Goal: Information Seeking & Learning: Learn about a topic

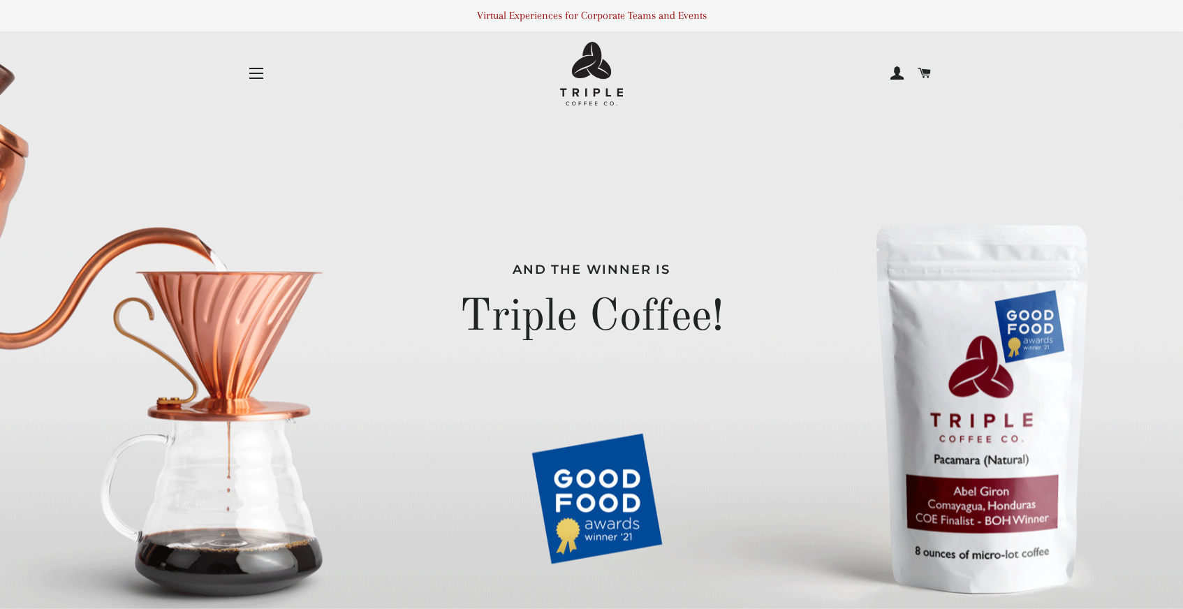
click at [246, 85] on button "Site navigation" at bounding box center [256, 73] width 35 height 35
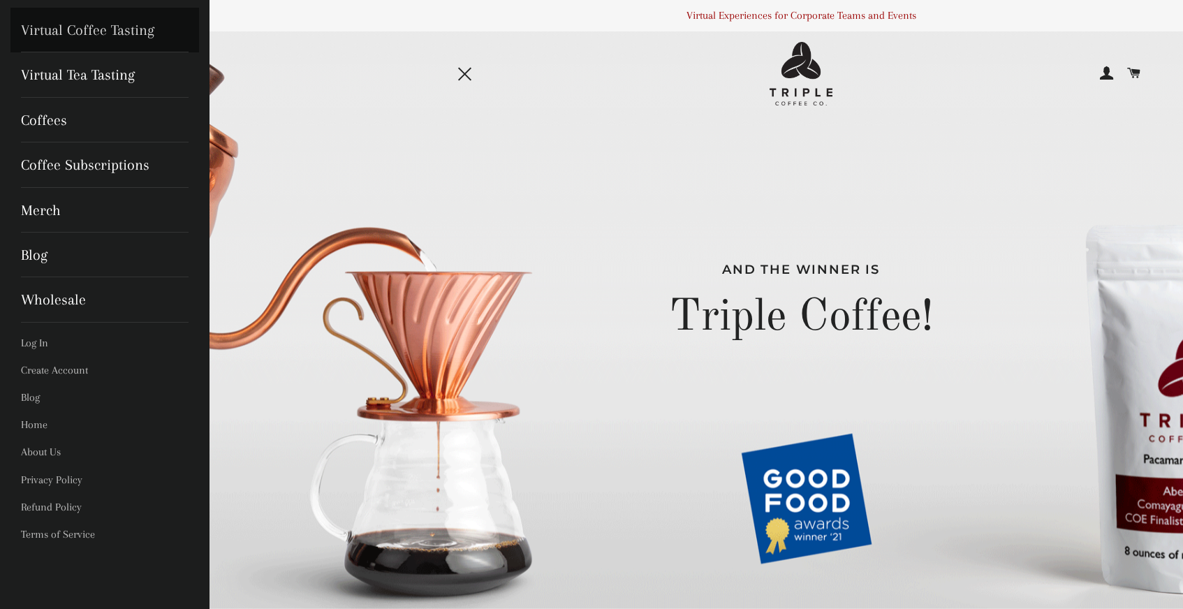
click at [105, 23] on link "Virtual Coffee Tasting" at bounding box center [104, 30] width 189 height 45
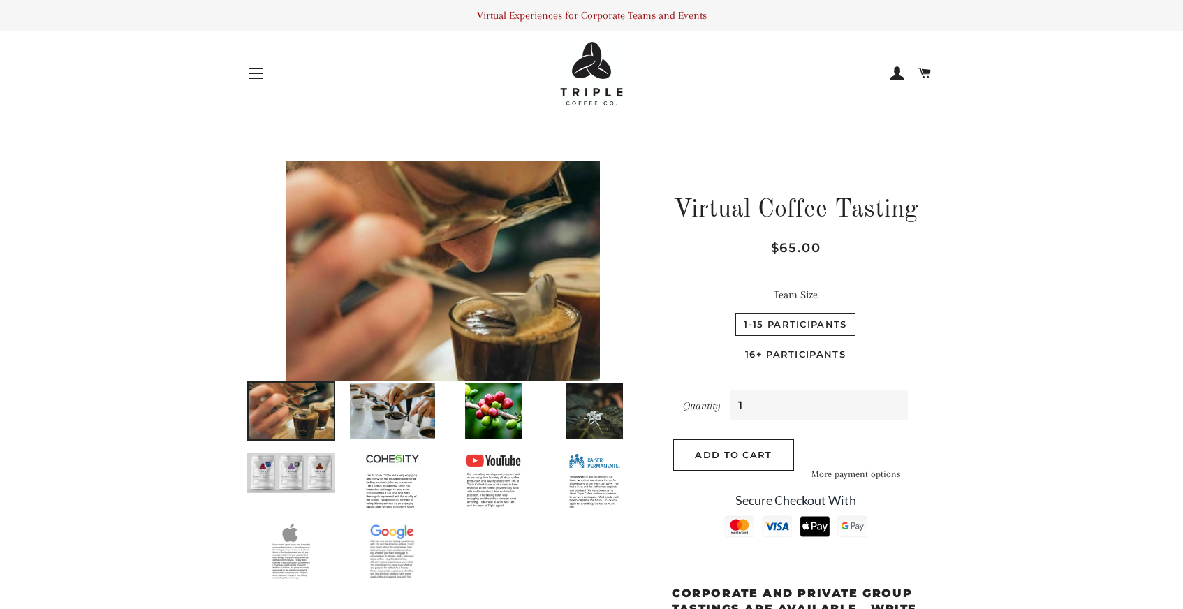
click at [265, 86] on button "Site navigation" at bounding box center [256, 73] width 35 height 35
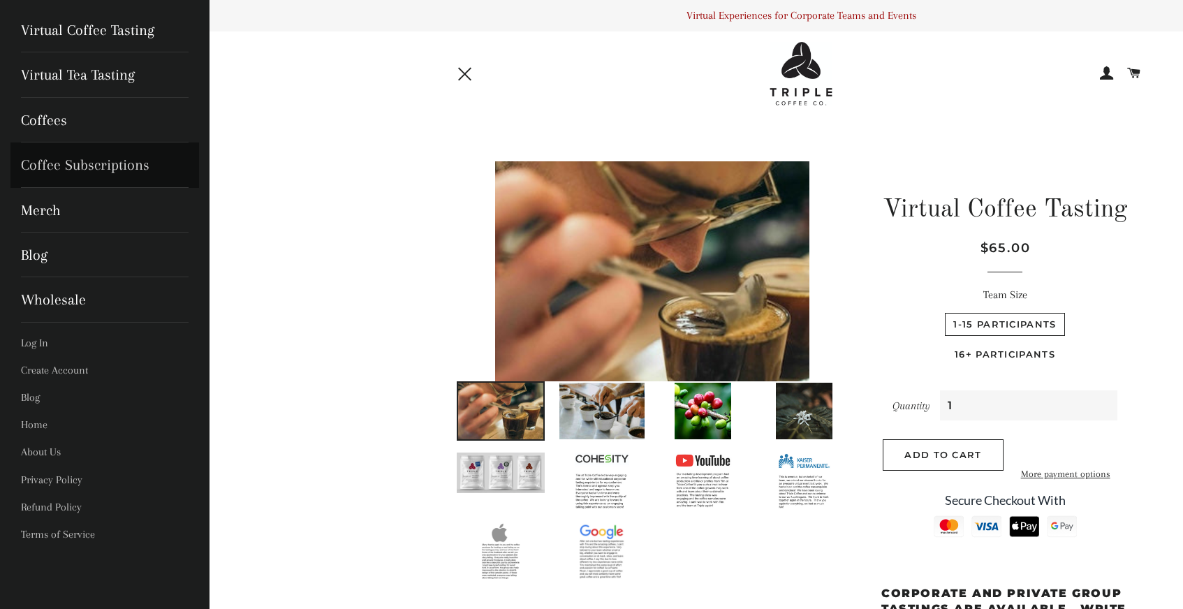
click at [63, 166] on link "Coffee Subscriptions" at bounding box center [104, 165] width 189 height 45
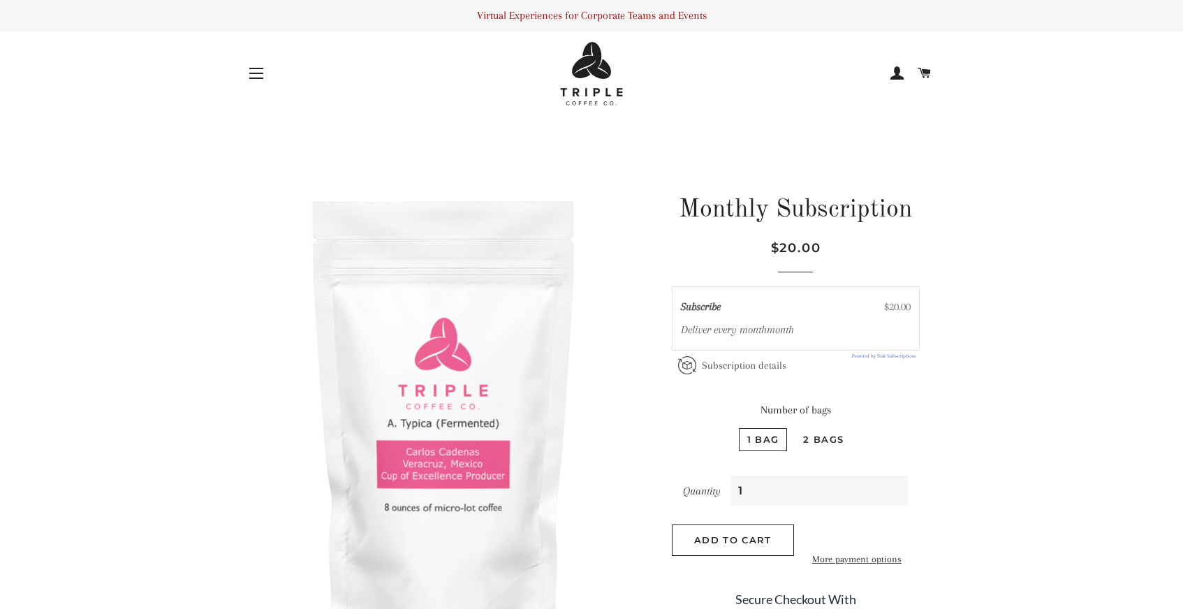
click at [258, 64] on button "Site navigation" at bounding box center [256, 73] width 35 height 35
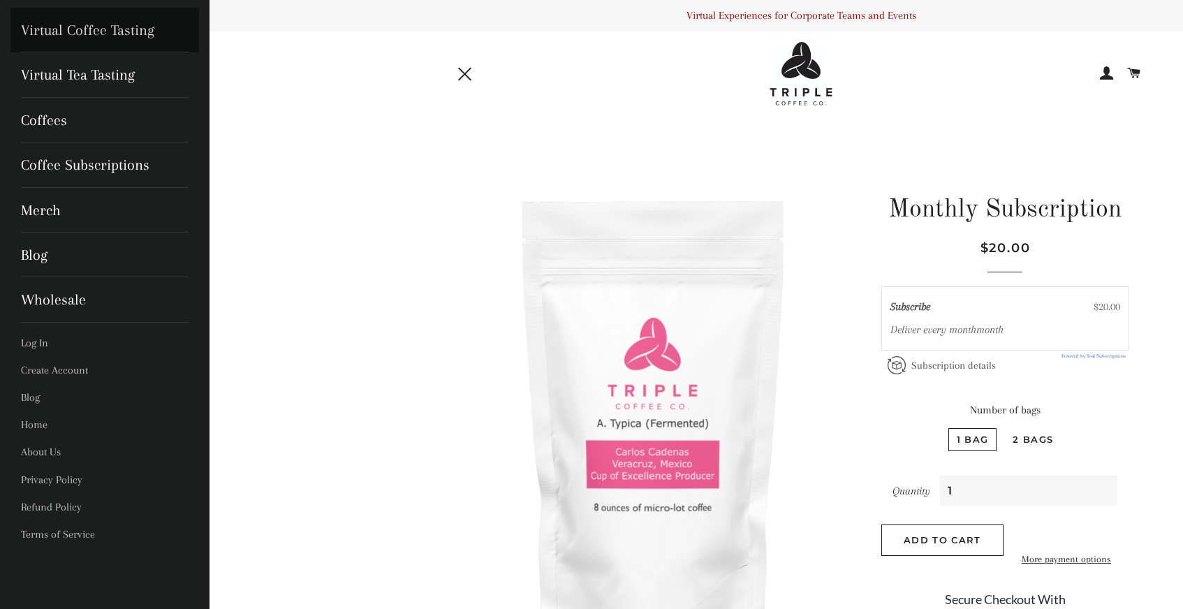
click at [133, 29] on link "Virtual Coffee Tasting" at bounding box center [104, 30] width 189 height 45
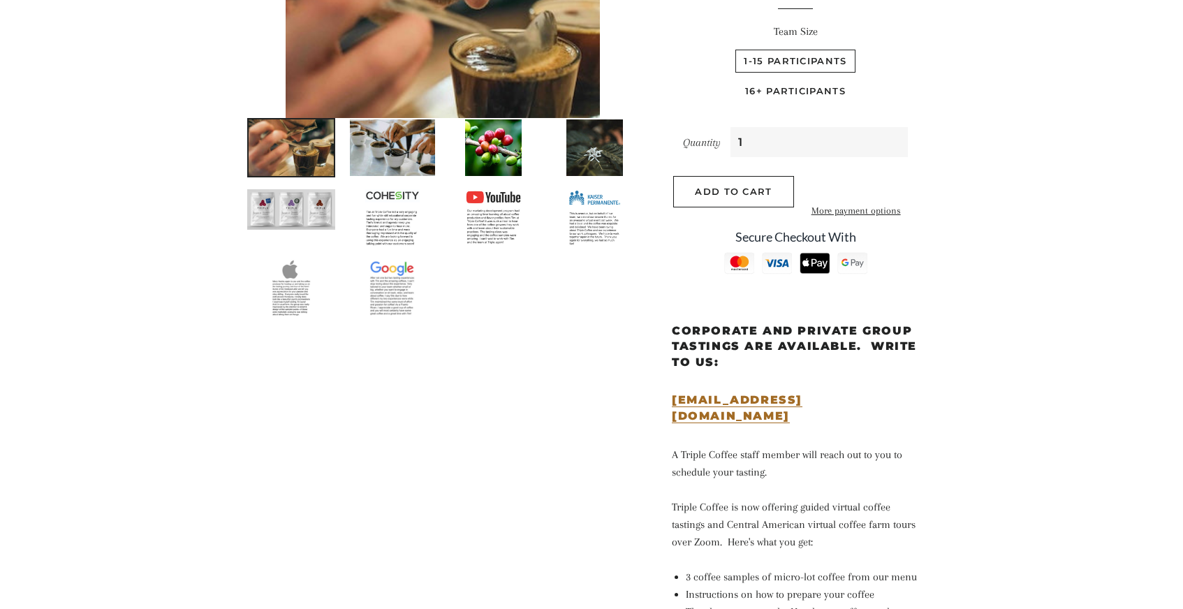
click at [381, 242] on img at bounding box center [392, 217] width 57 height 59
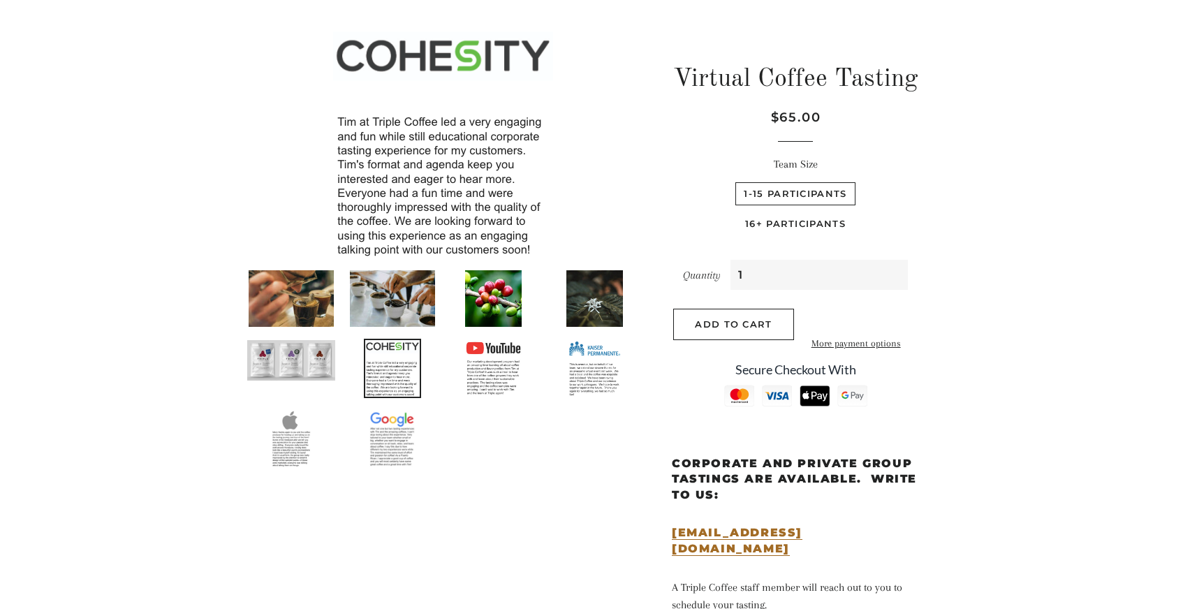
scroll to position [121, 0]
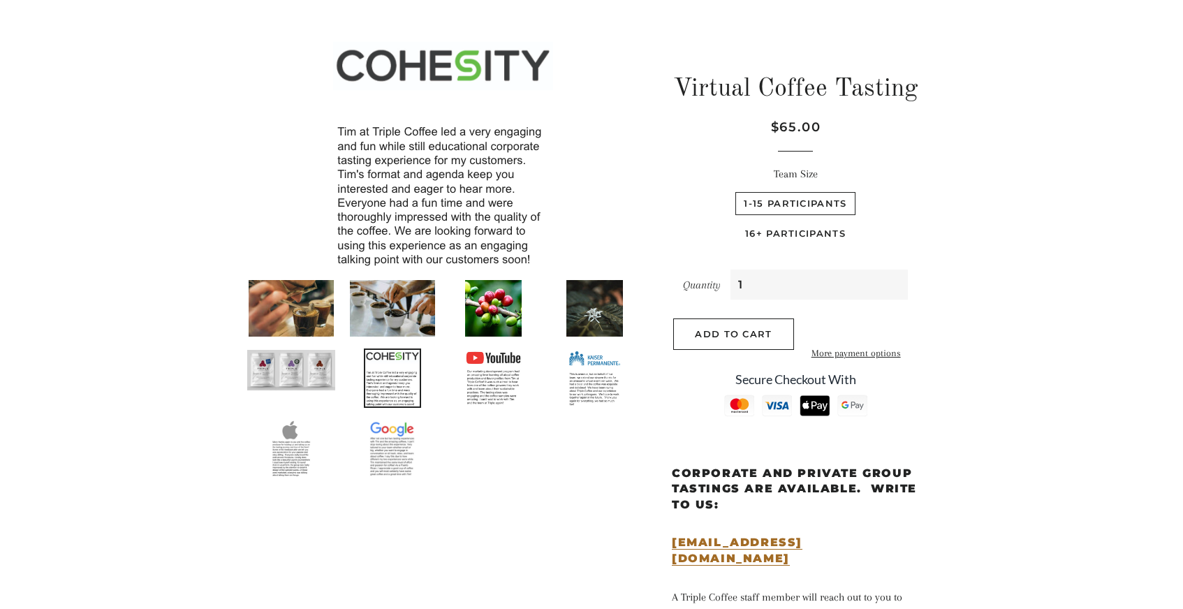
click at [496, 340] on ul at bounding box center [437, 384] width 405 height 210
click at [497, 363] on img at bounding box center [494, 378] width 60 height 59
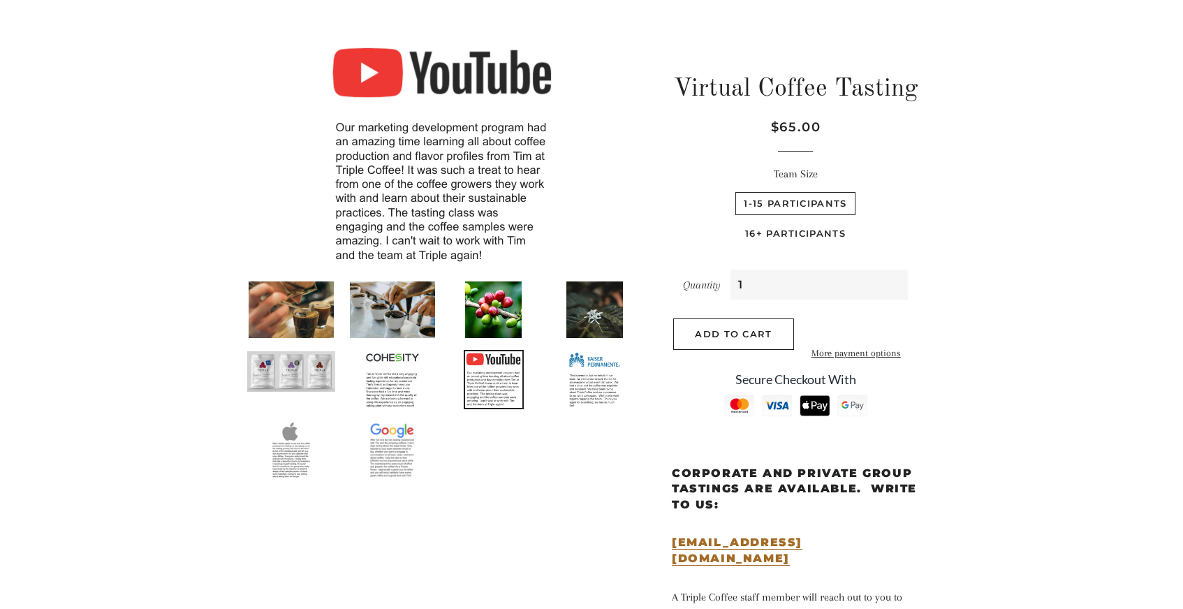
click at [600, 392] on img at bounding box center [595, 379] width 56 height 59
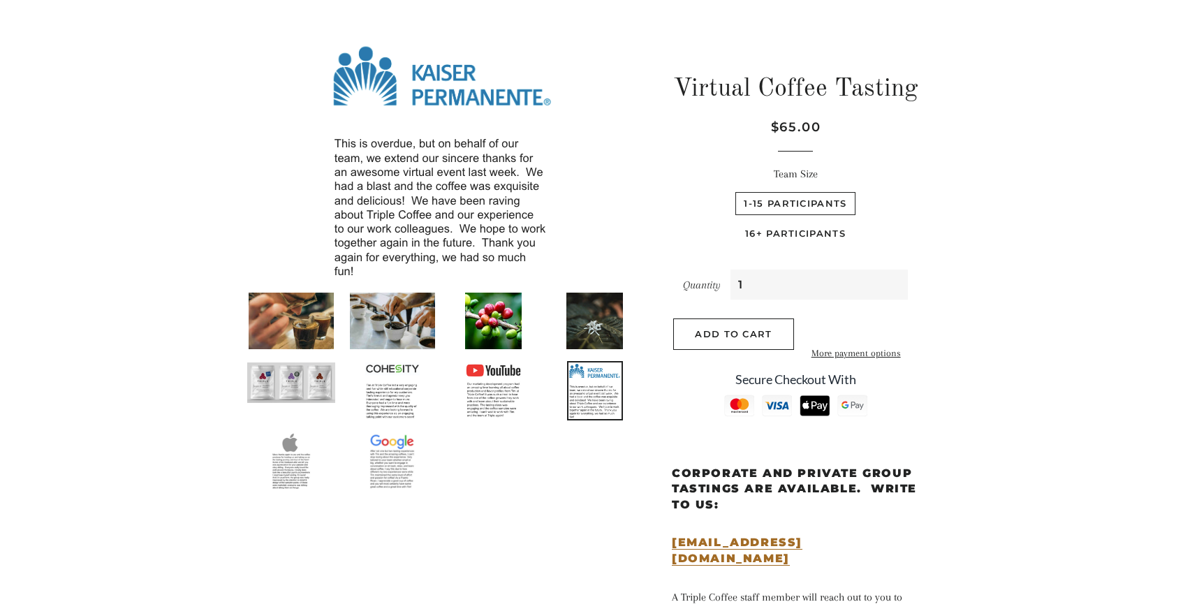
click at [293, 323] on img at bounding box center [291, 320] width 88 height 59
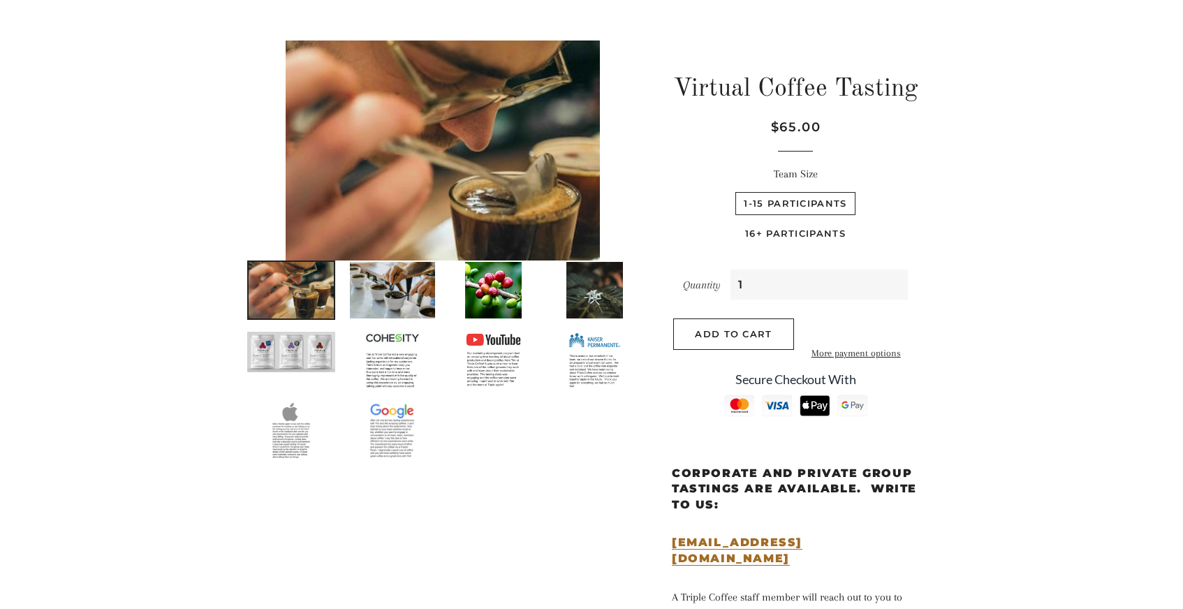
click at [298, 346] on img at bounding box center [291, 351] width 91 height 43
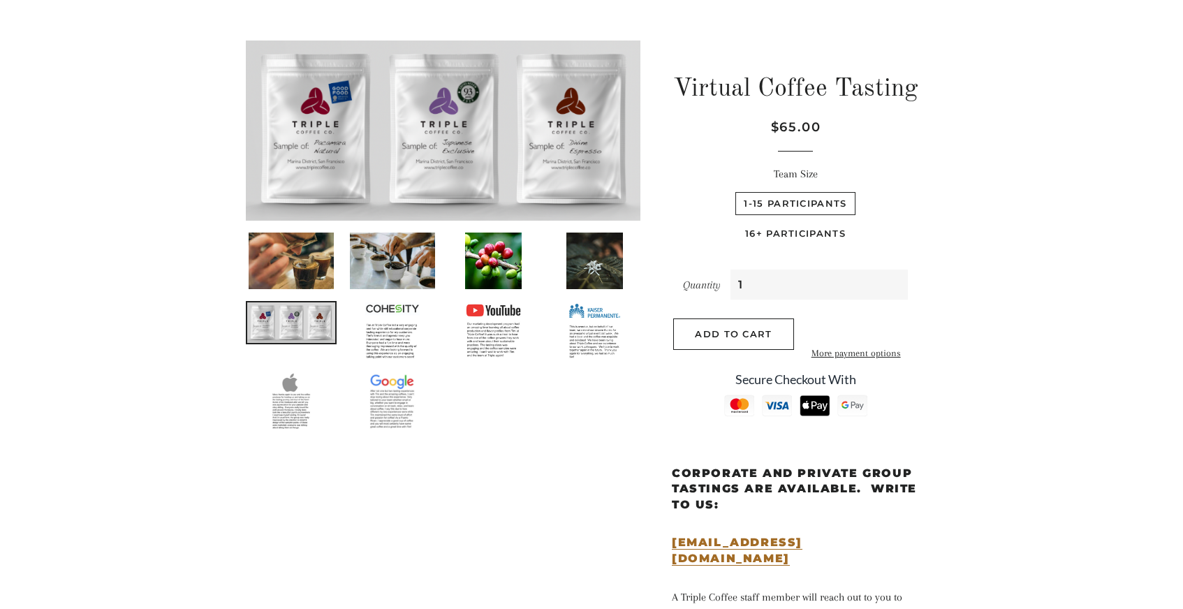
scroll to position [113, 0]
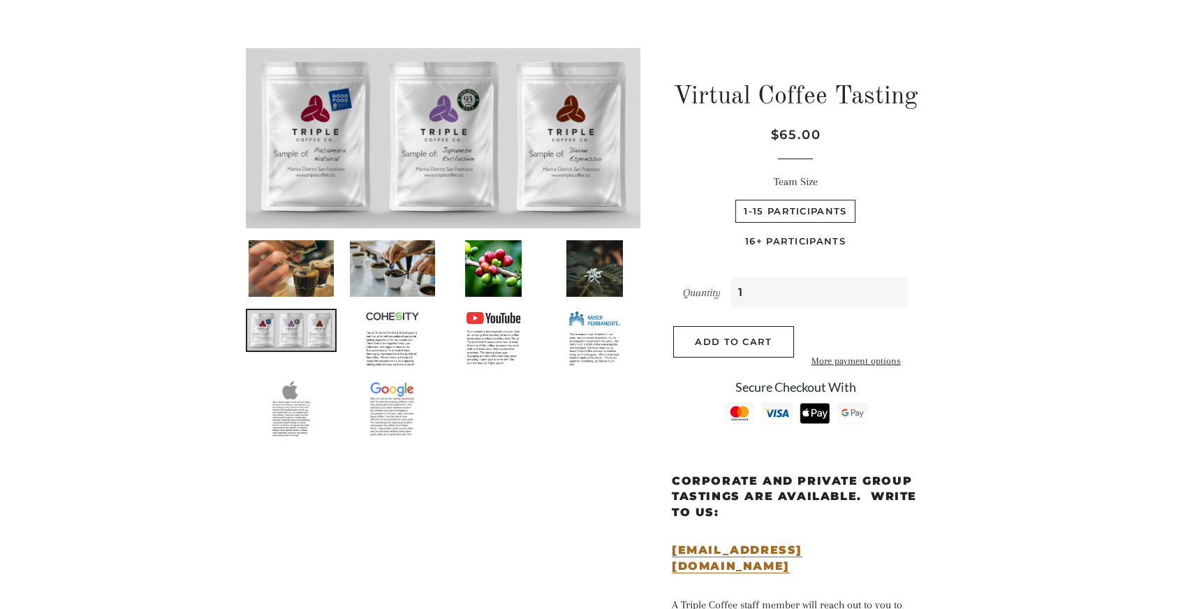
click at [434, 170] on img at bounding box center [443, 138] width 395 height 181
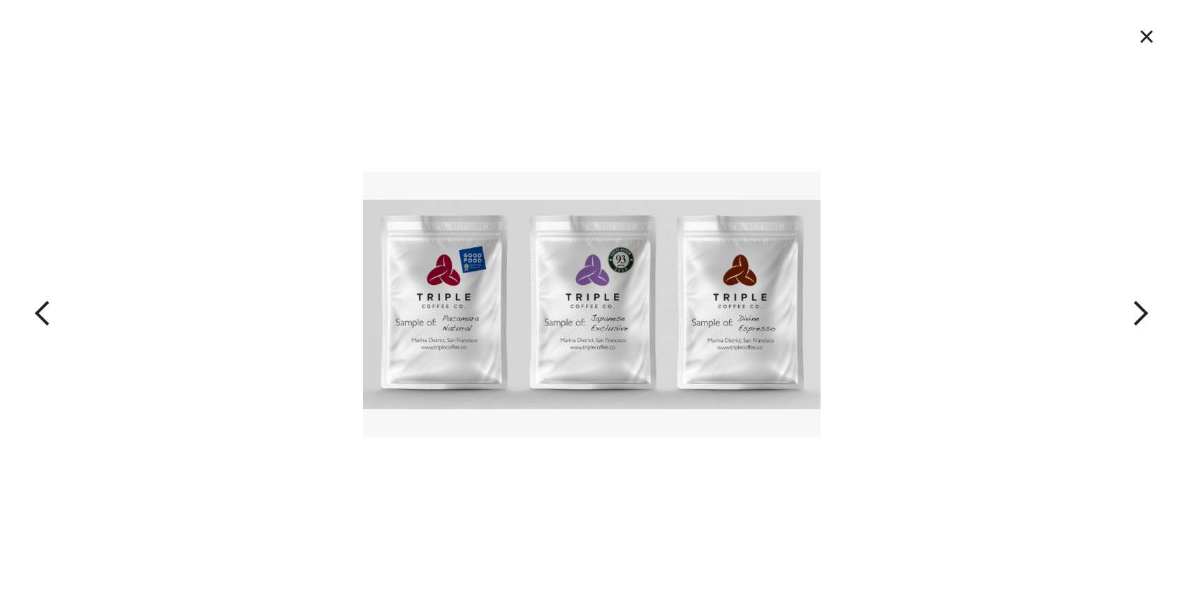
click at [596, 308] on img at bounding box center [592, 304] width 458 height 265
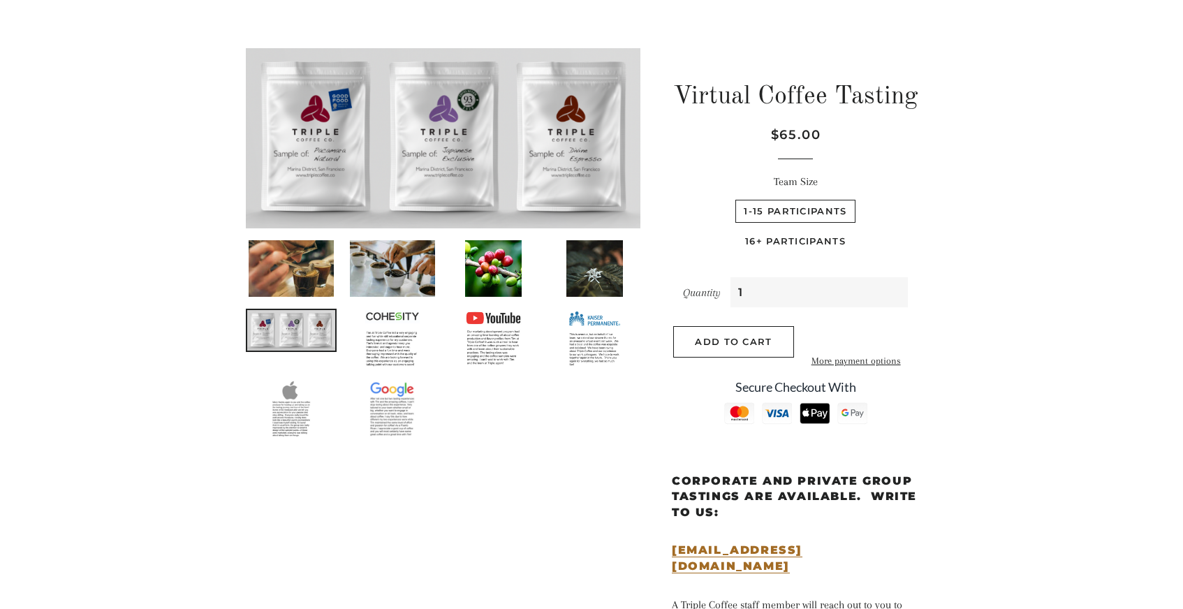
scroll to position [0, 0]
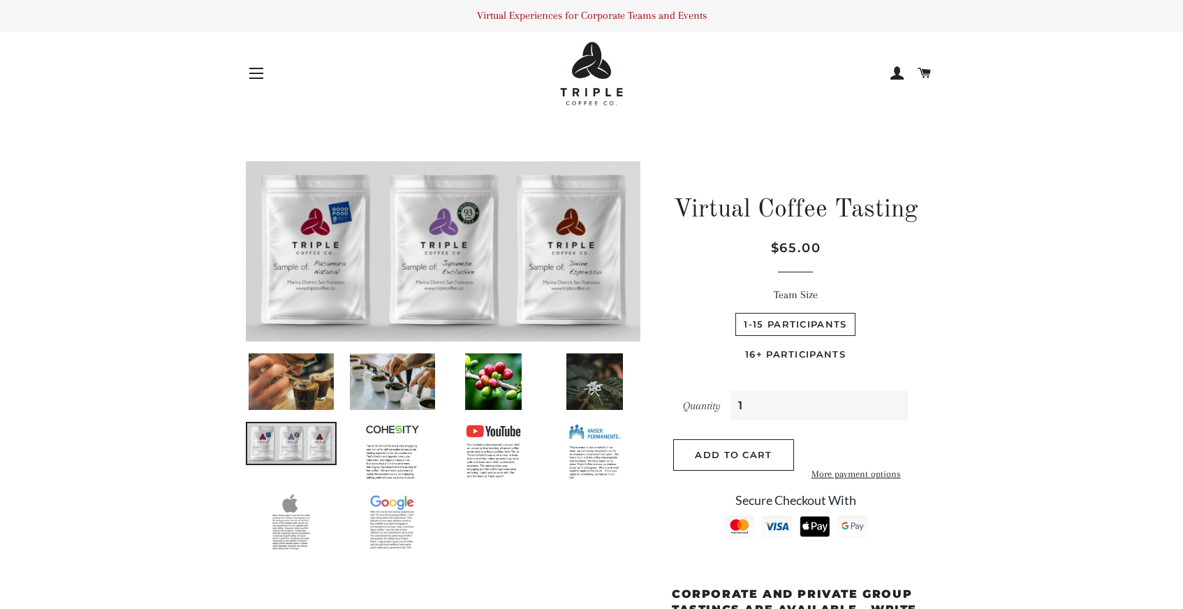
click at [275, 73] on div "Site navigation" at bounding box center [303, 74] width 115 height 64
click at [254, 70] on button "Site navigation" at bounding box center [256, 73] width 35 height 35
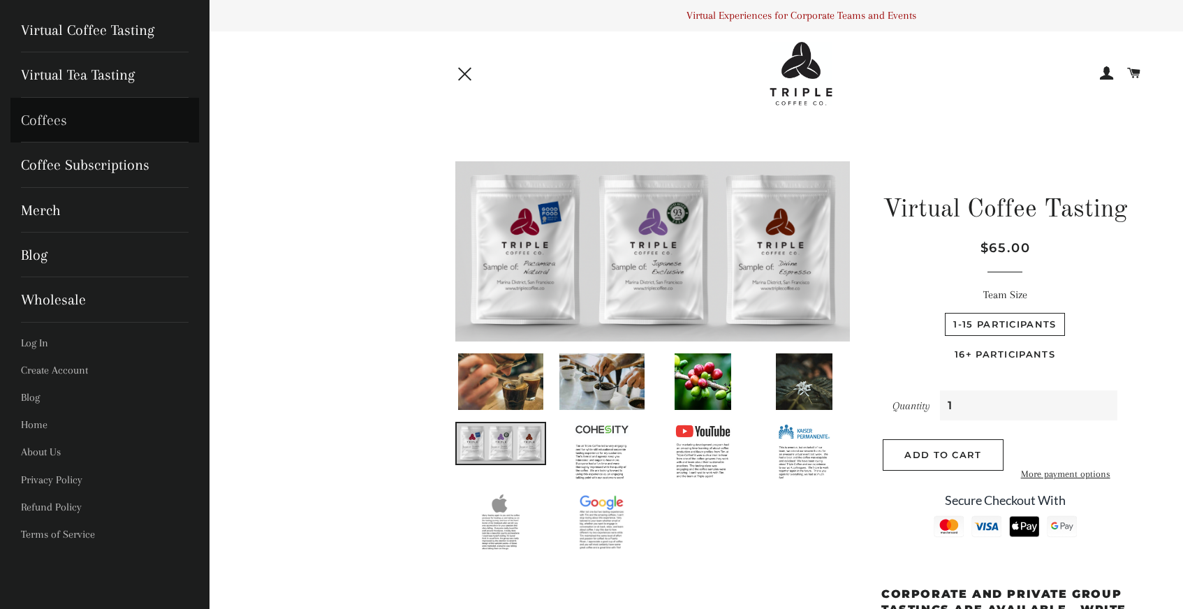
click at [92, 108] on link "Coffees" at bounding box center [104, 120] width 189 height 45
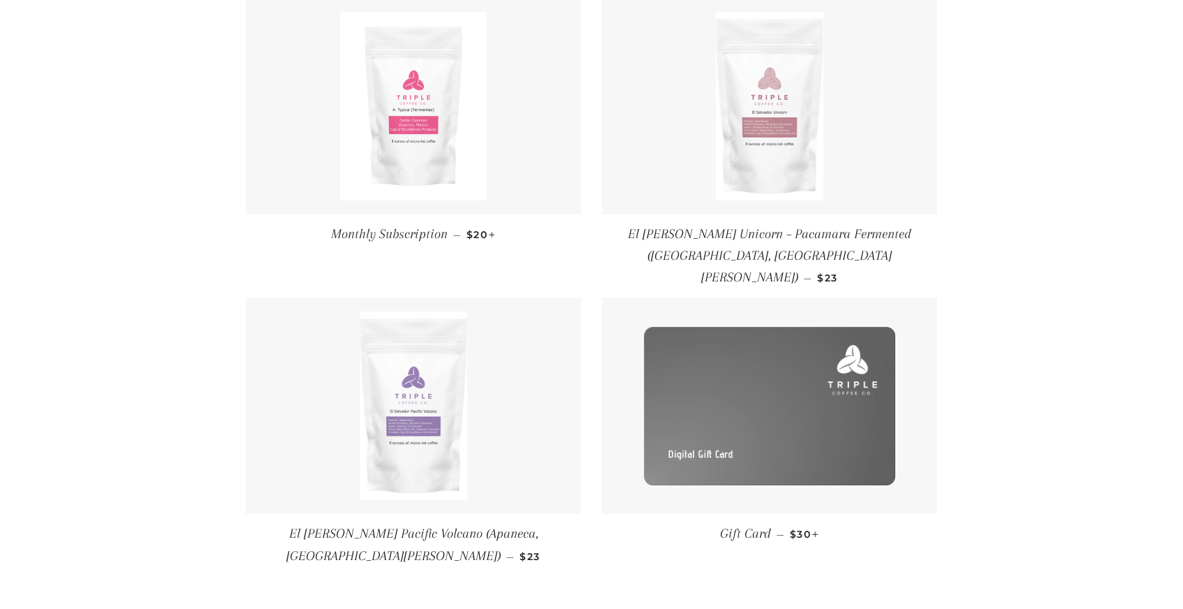
scroll to position [218, 0]
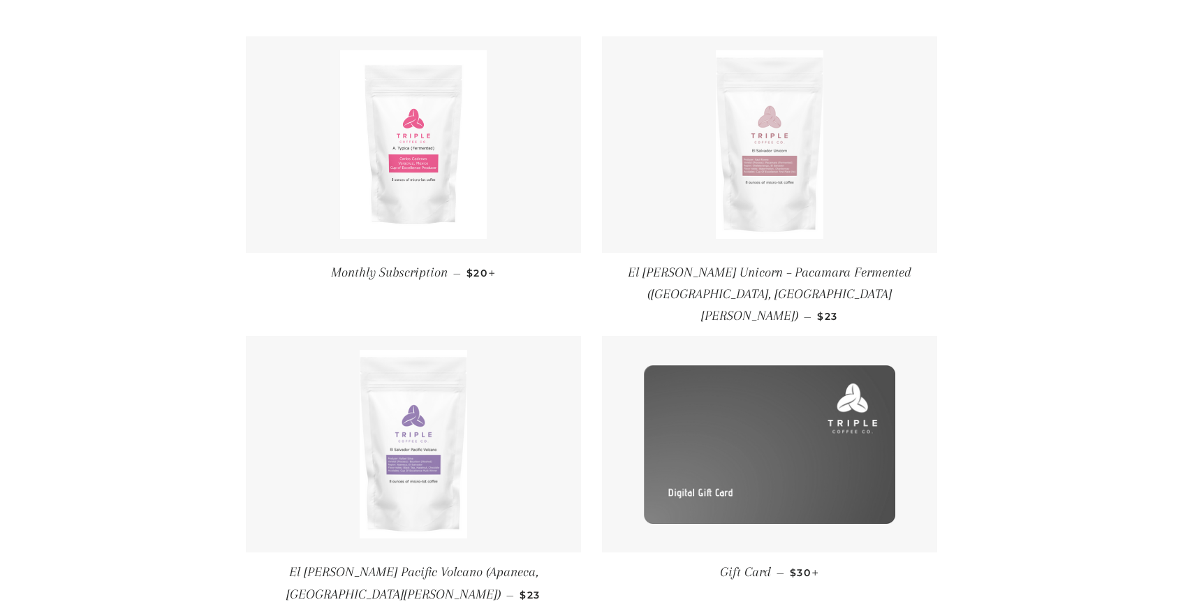
click at [852, 214] on link at bounding box center [769, 144] width 335 height 217
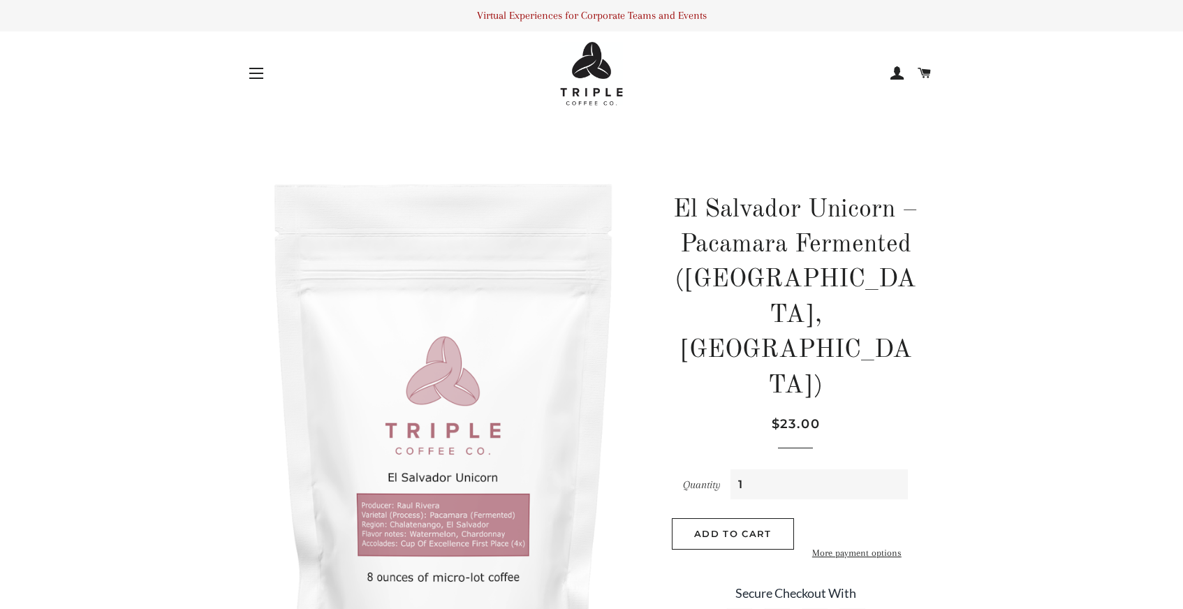
click at [271, 80] on button "Site navigation" at bounding box center [256, 73] width 35 height 35
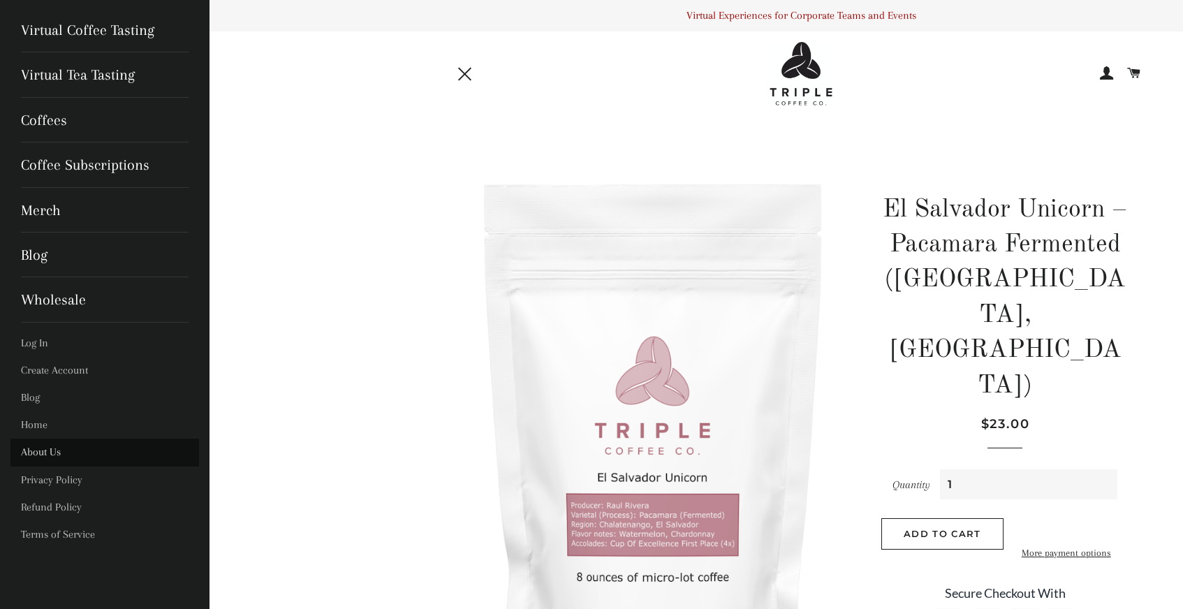
click at [53, 452] on link "About Us" at bounding box center [104, 452] width 189 height 27
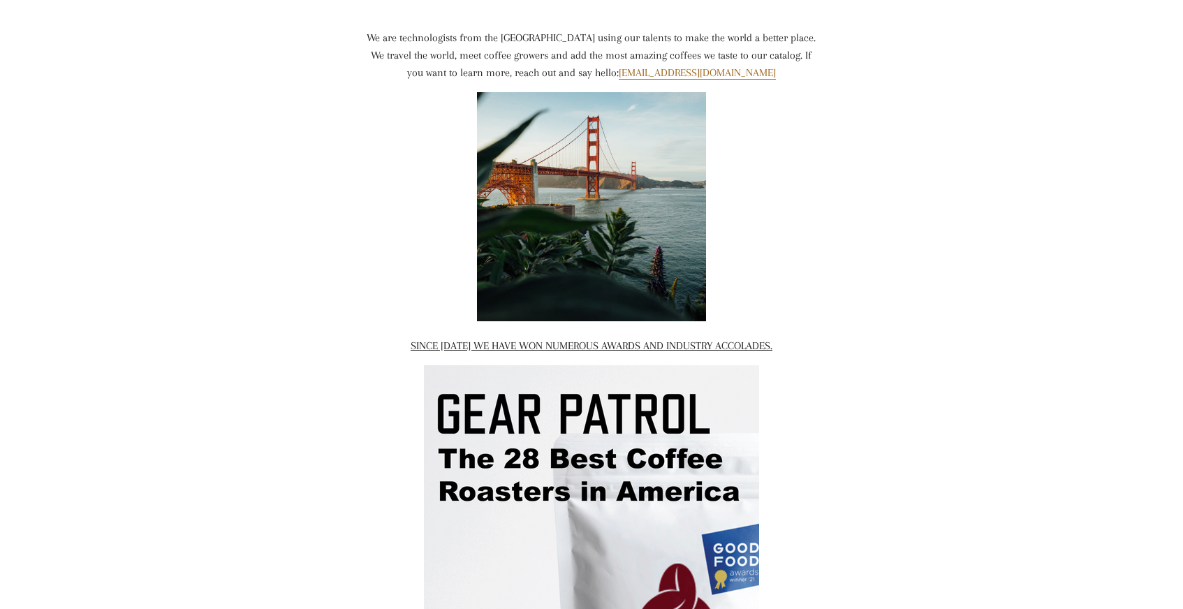
scroll to position [51, 0]
